Goal: Information Seeking & Learning: Find specific page/section

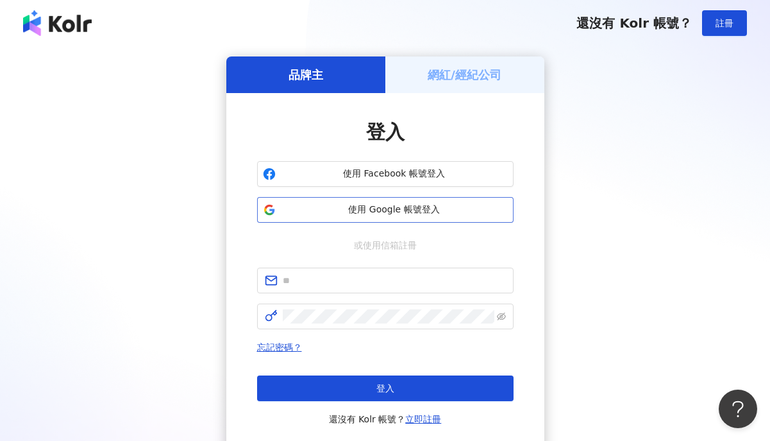
click at [367, 212] on span "使用 Google 帳號登入" at bounding box center [394, 209] width 227 height 13
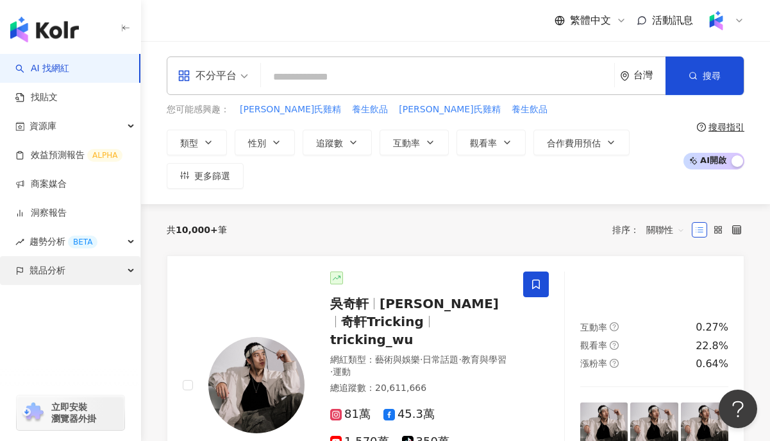
click at [59, 282] on span "競品分析" at bounding box center [48, 270] width 36 height 29
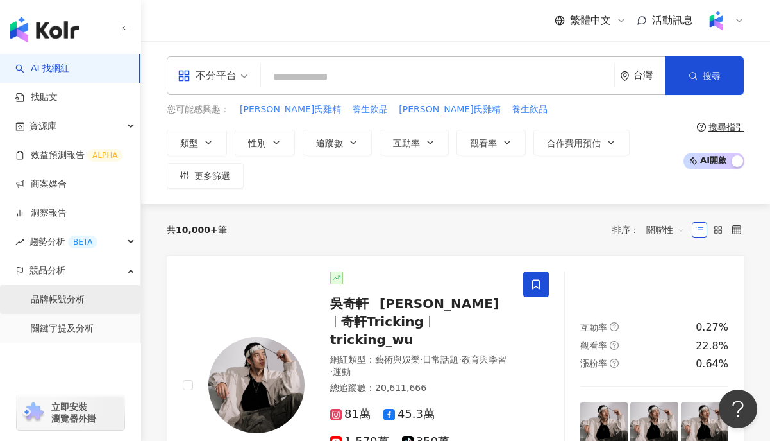
click at [72, 303] on link "品牌帳號分析" at bounding box center [58, 299] width 54 height 13
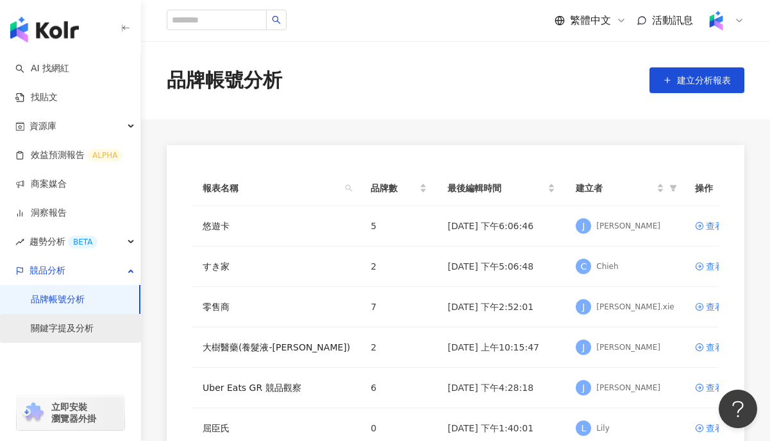
click at [68, 330] on link "關鍵字提及分析" at bounding box center [62, 328] width 63 height 13
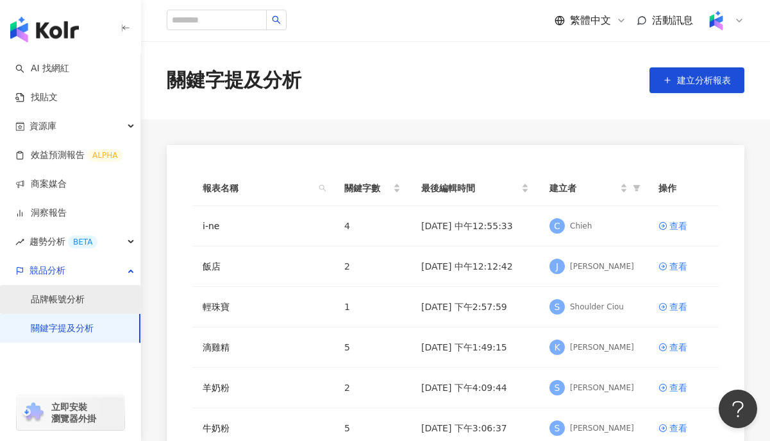
click at [85, 300] on link "品牌帳號分析" at bounding box center [58, 299] width 54 height 13
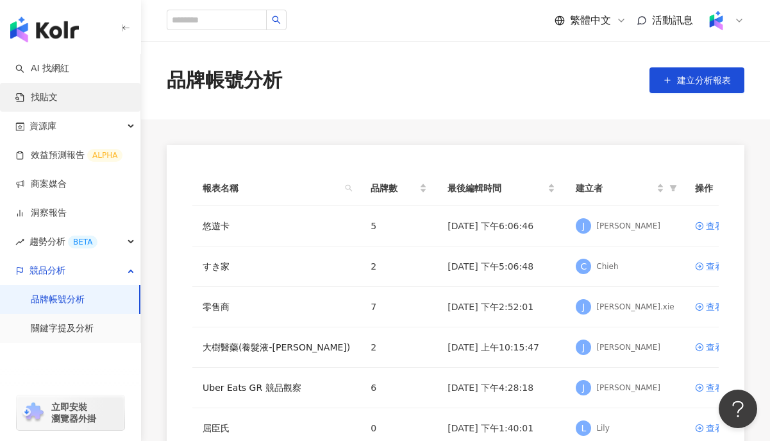
click at [58, 91] on link "找貼文" at bounding box center [36, 97] width 42 height 13
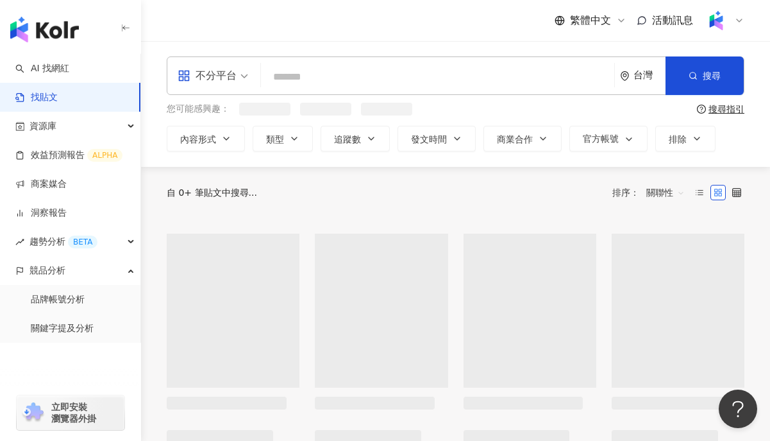
click at [325, 80] on input "search" at bounding box center [437, 77] width 343 height 28
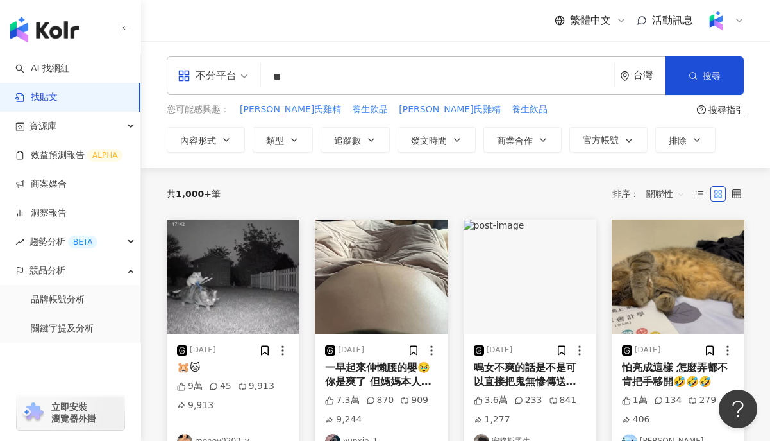
type input "*"
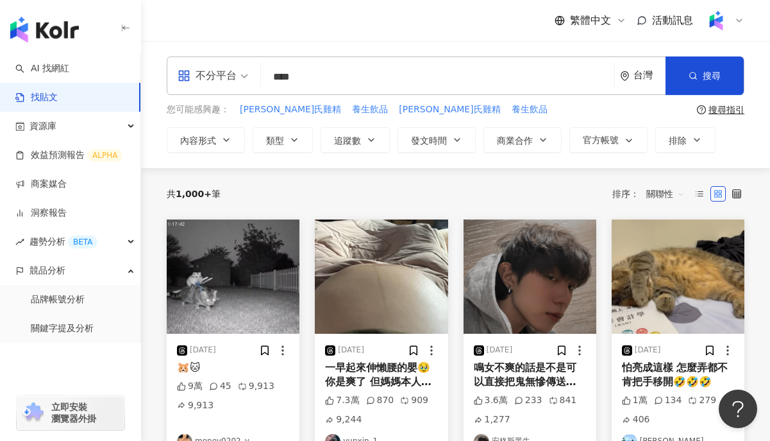
type input "****"
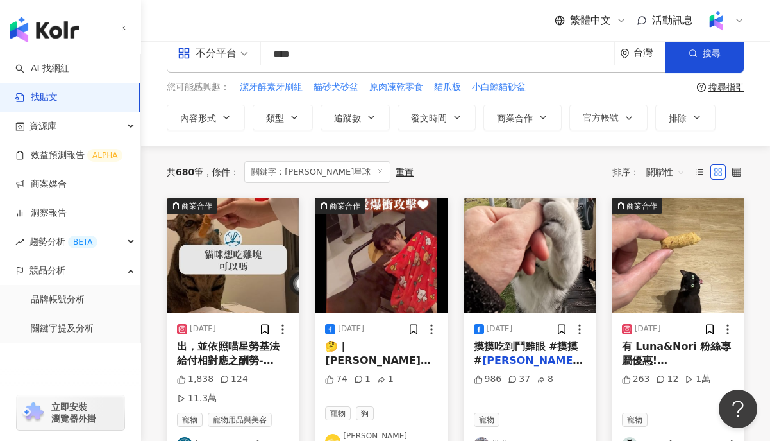
scroll to position [19, 0]
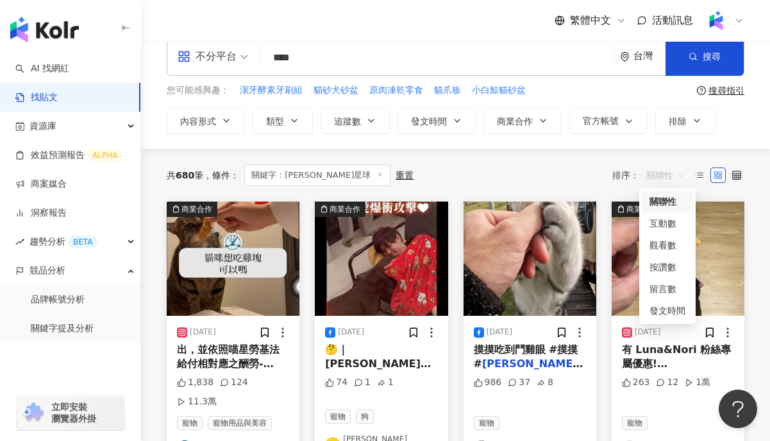
click at [674, 176] on span "關聯性" at bounding box center [666, 175] width 38 height 21
click at [668, 229] on div "互動數" at bounding box center [668, 223] width 36 height 14
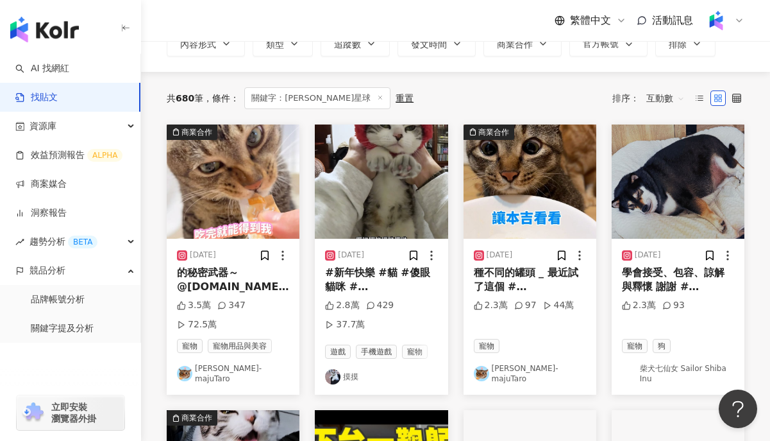
scroll to position [99, 0]
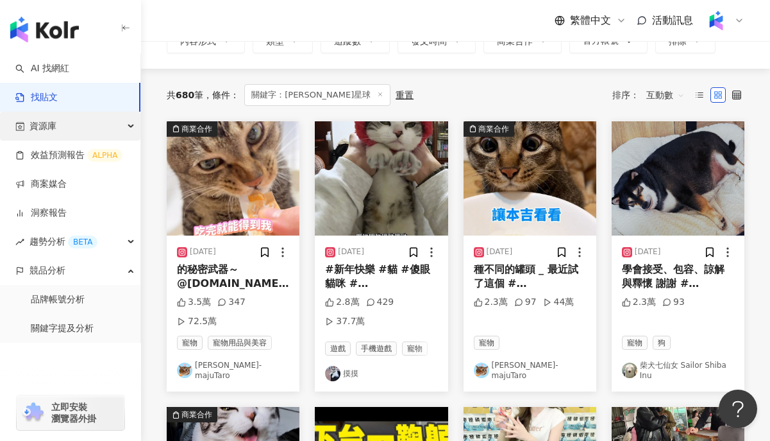
click at [14, 122] on div "資源庫" at bounding box center [70, 126] width 140 height 29
